Goal: Understand process/instructions

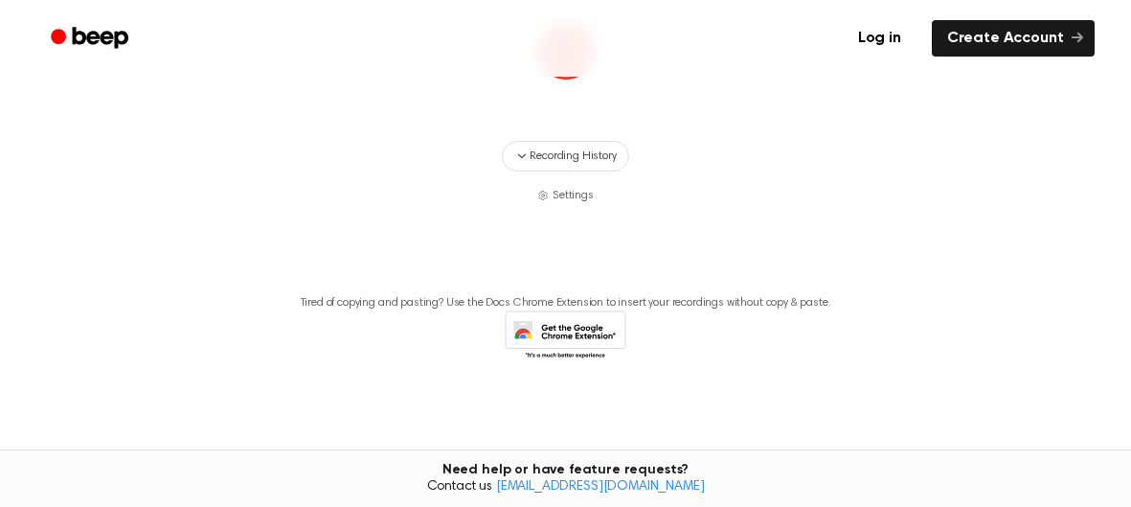
scroll to position [249, 0]
